Goal: Information Seeking & Learning: Learn about a topic

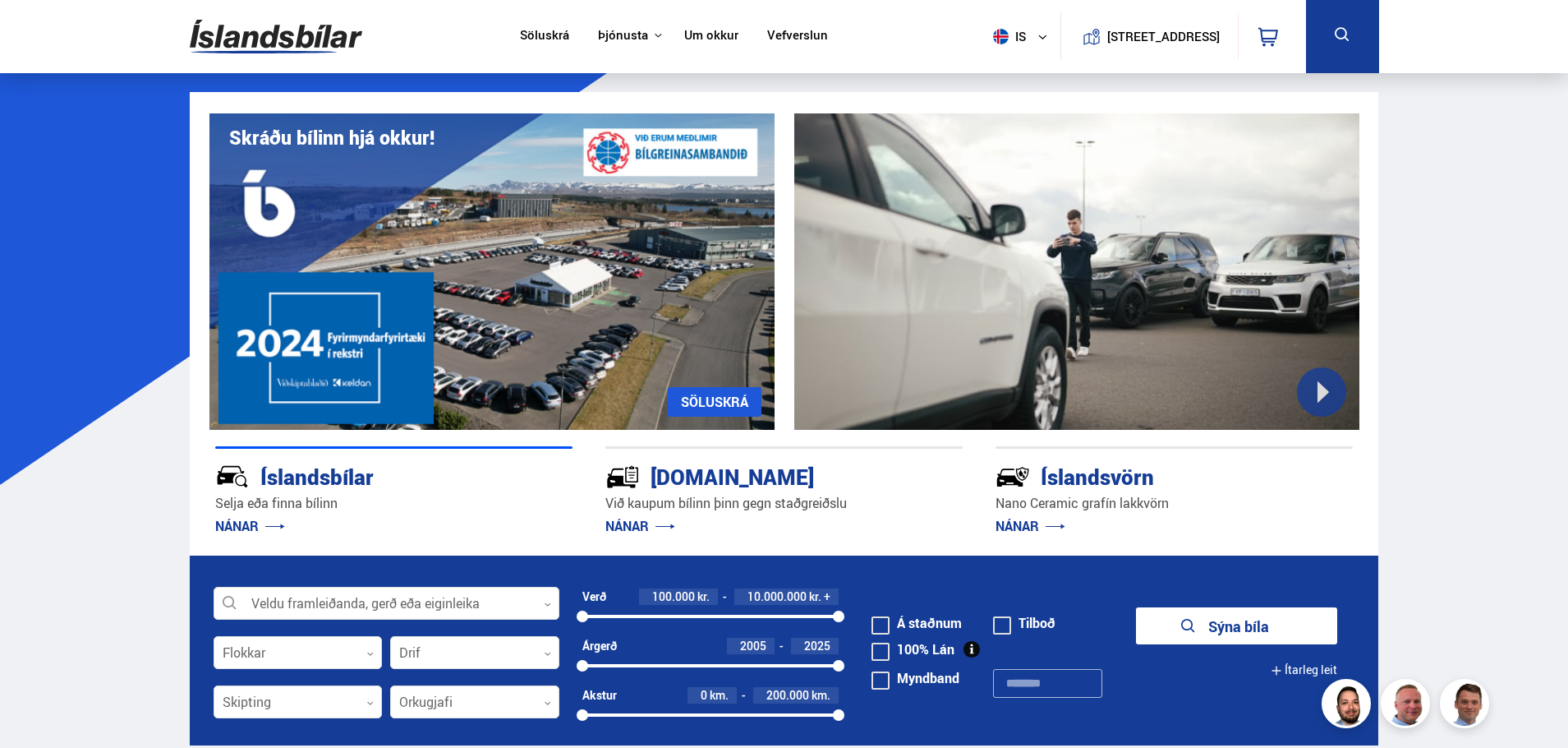
click at [716, 32] on link "Um okkur" at bounding box center [710, 37] width 54 height 17
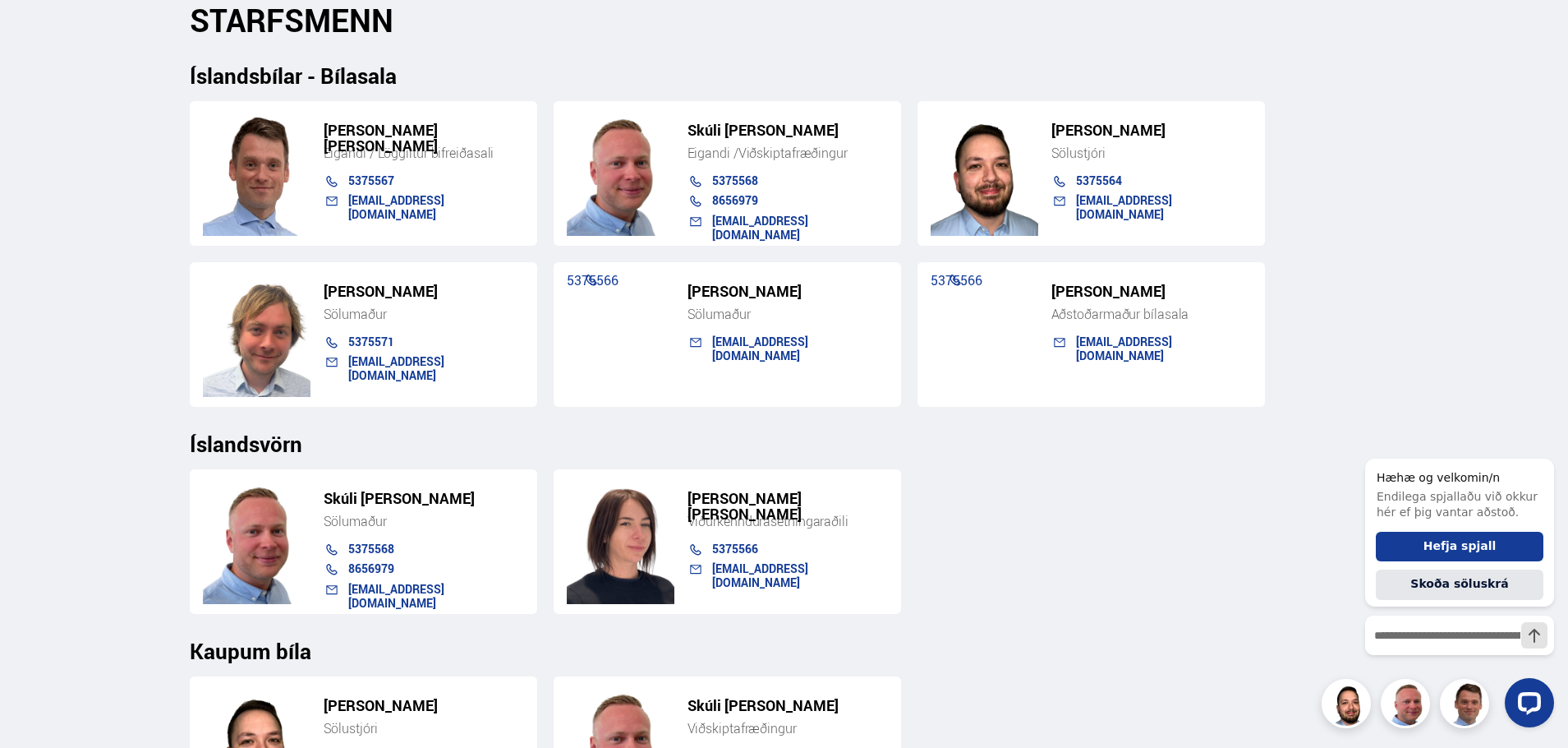
scroll to position [1688, 0]
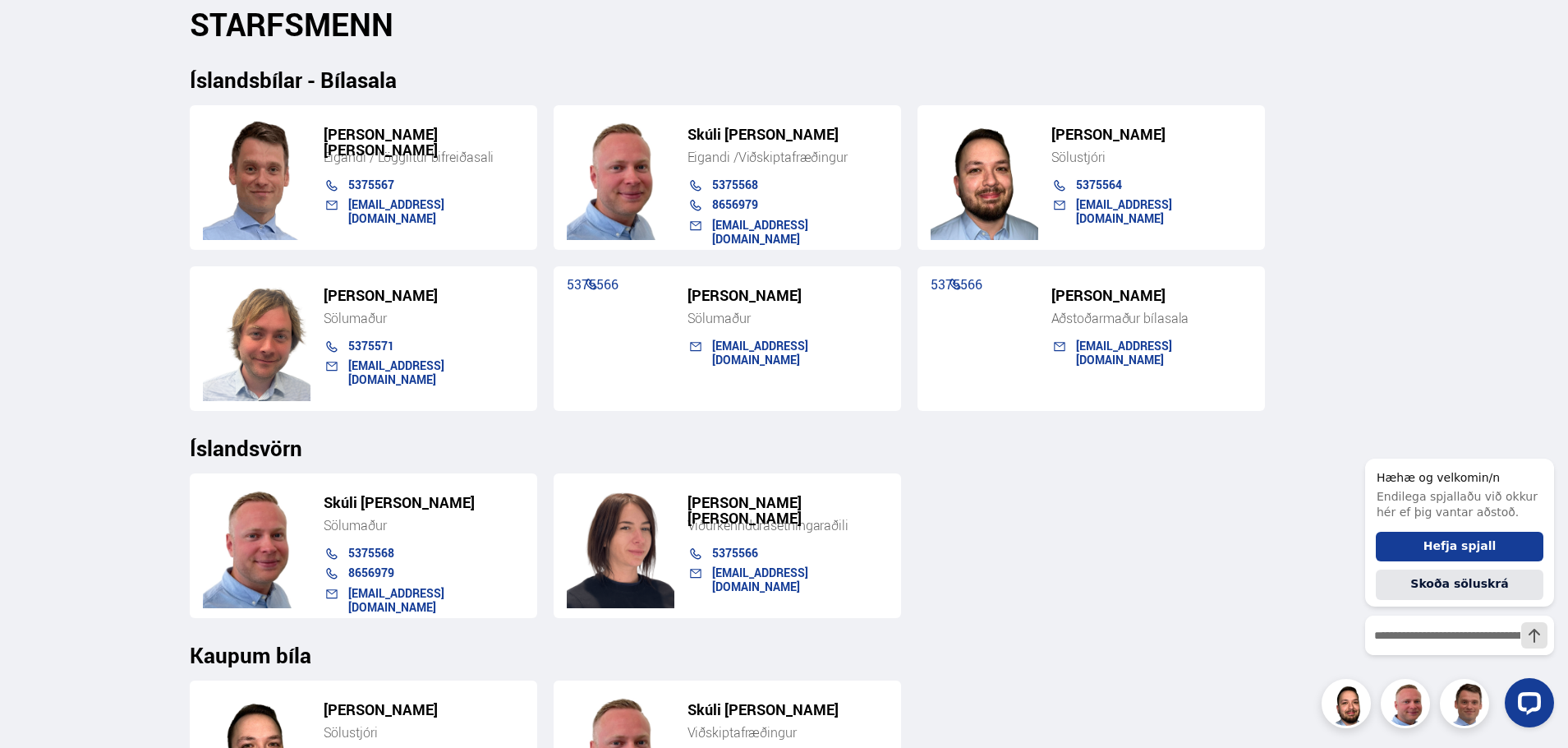
click at [133, 332] on div "Söluskrá Þjónusta Íslandsbílar [DOMAIN_NAME] Íslandsvörn Leiðbeiningar Um okkur…" at bounding box center [784, 187] width 1568 height 3751
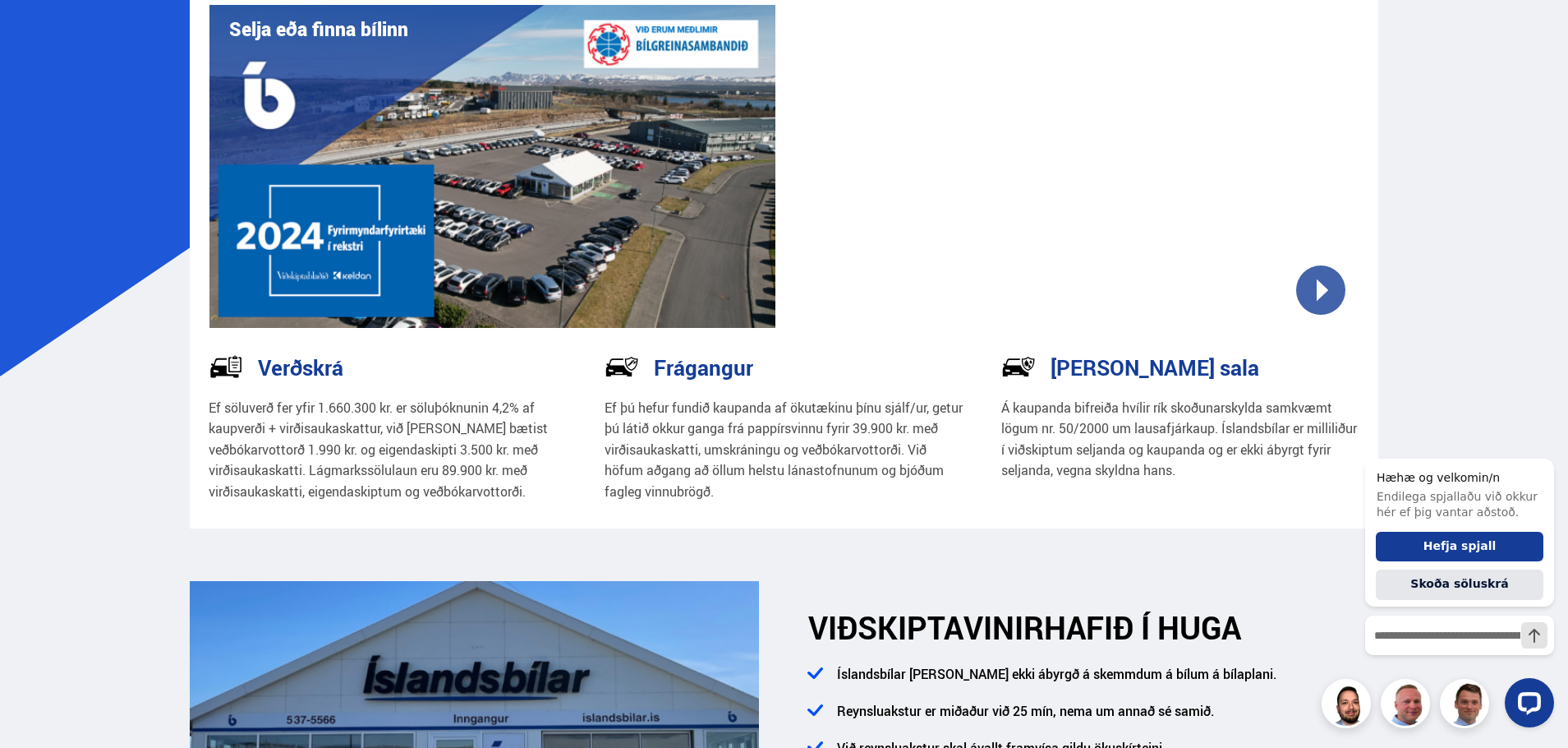
scroll to position [0, 0]
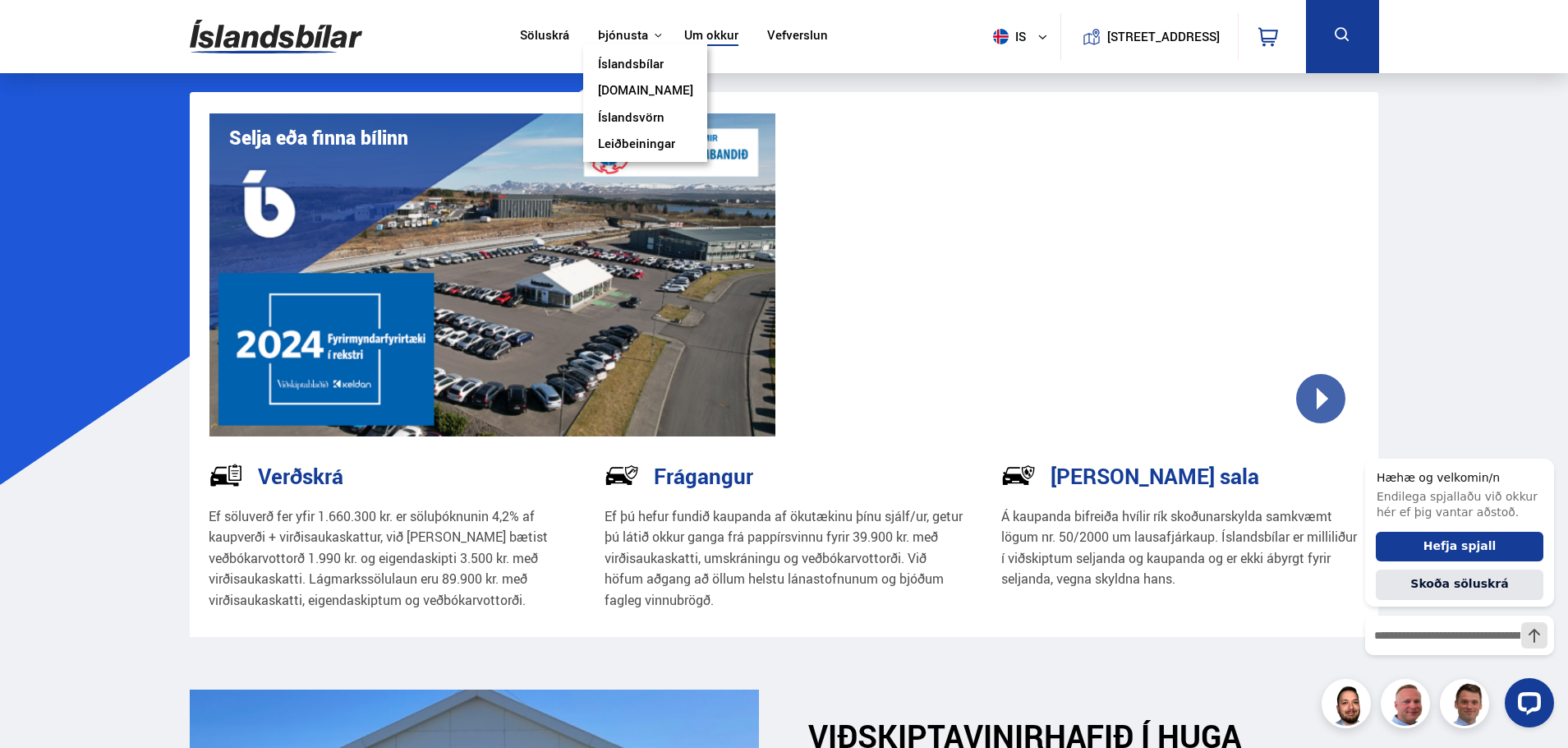
click at [635, 145] on link "Leiðbeiningar" at bounding box center [636, 144] width 77 height 17
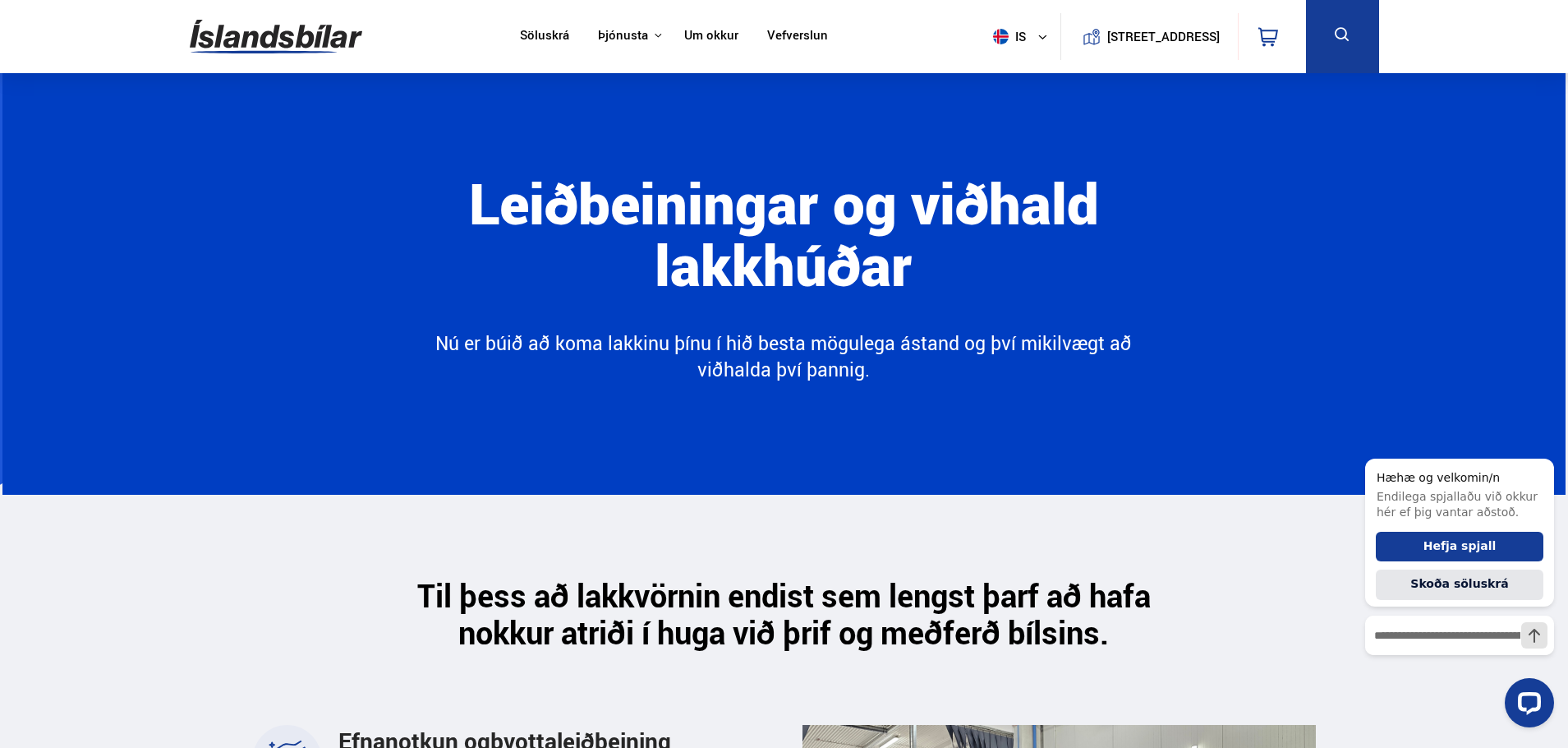
click at [707, 40] on link "Um okkur" at bounding box center [710, 37] width 54 height 17
